Goal: Task Accomplishment & Management: Manage account settings

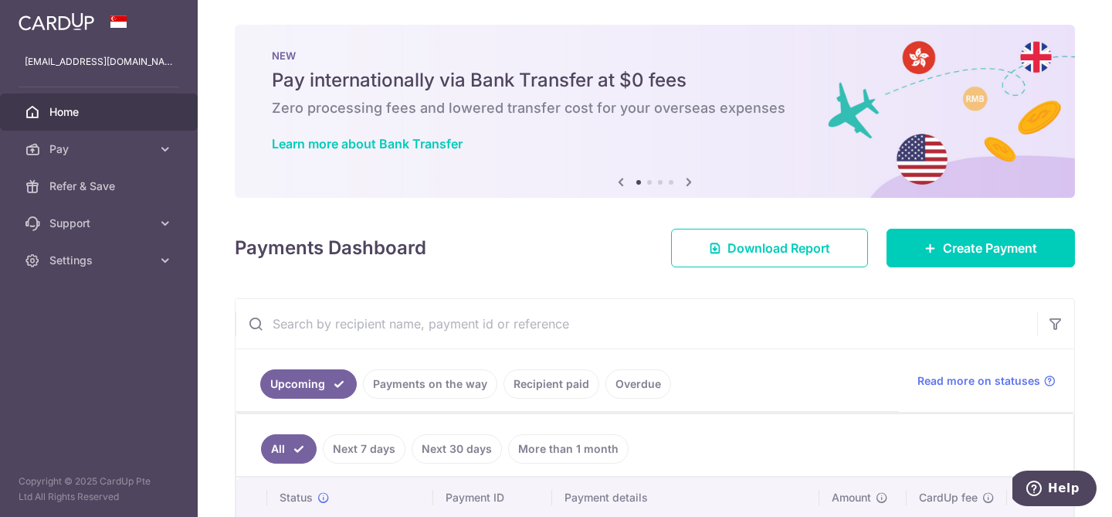
scroll to position [133, 0]
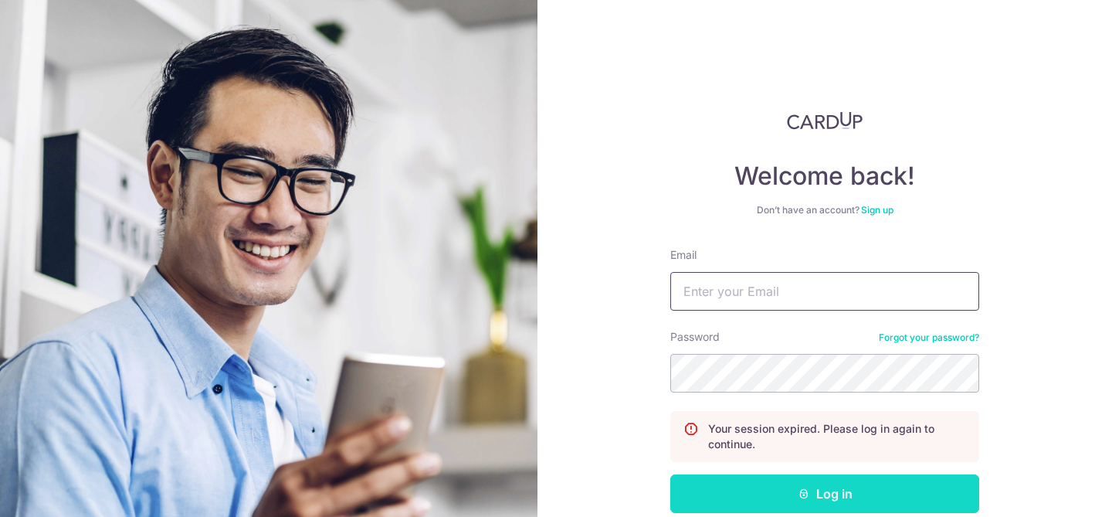
type input "[EMAIL_ADDRESS][DOMAIN_NAME]"
click at [722, 486] on button "Log in" at bounding box center [824, 493] width 309 height 39
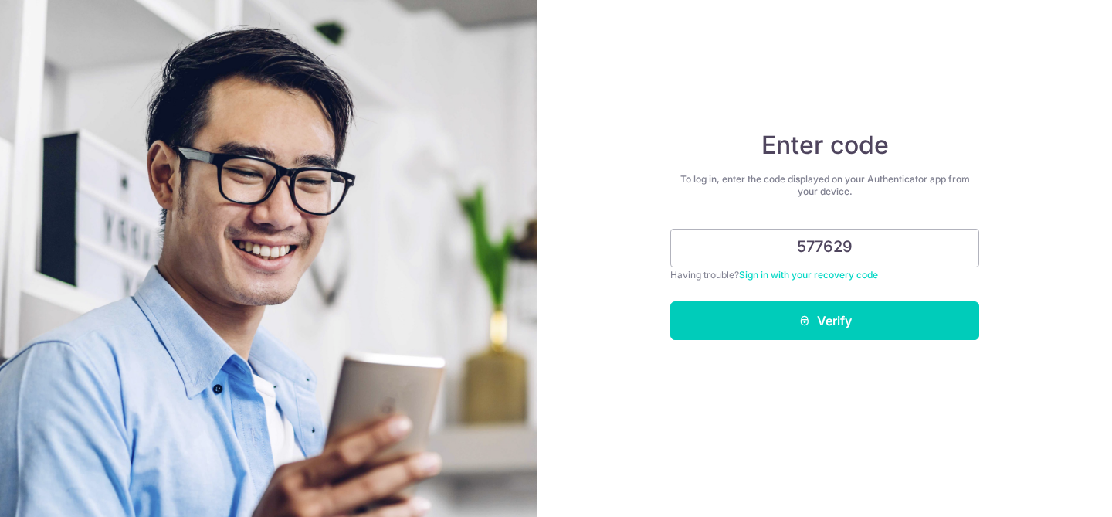
type input "577629"
click at [670, 301] on button "Verify" at bounding box center [824, 320] width 309 height 39
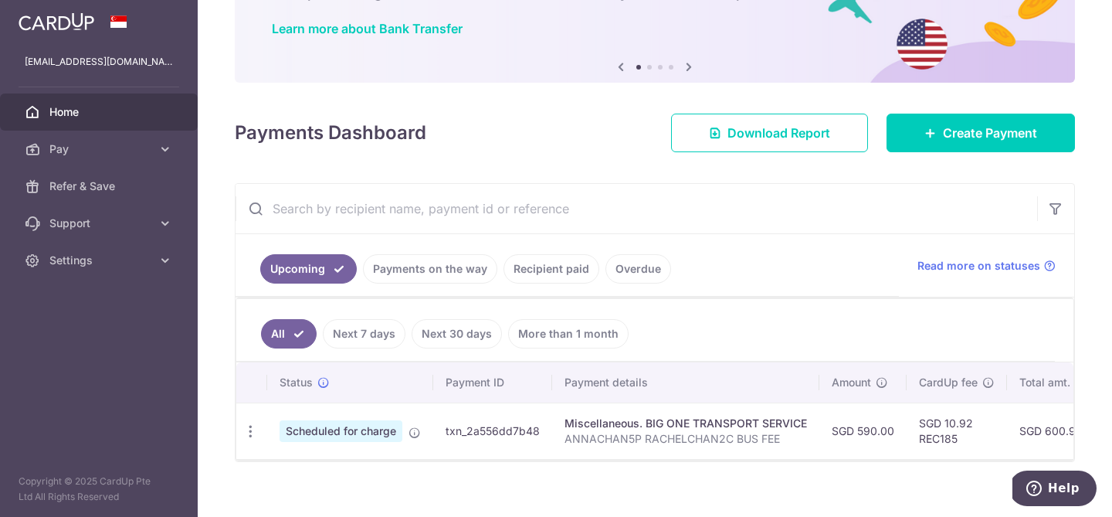
scroll to position [133, 0]
